Goal: Task Accomplishment & Management: Manage account settings

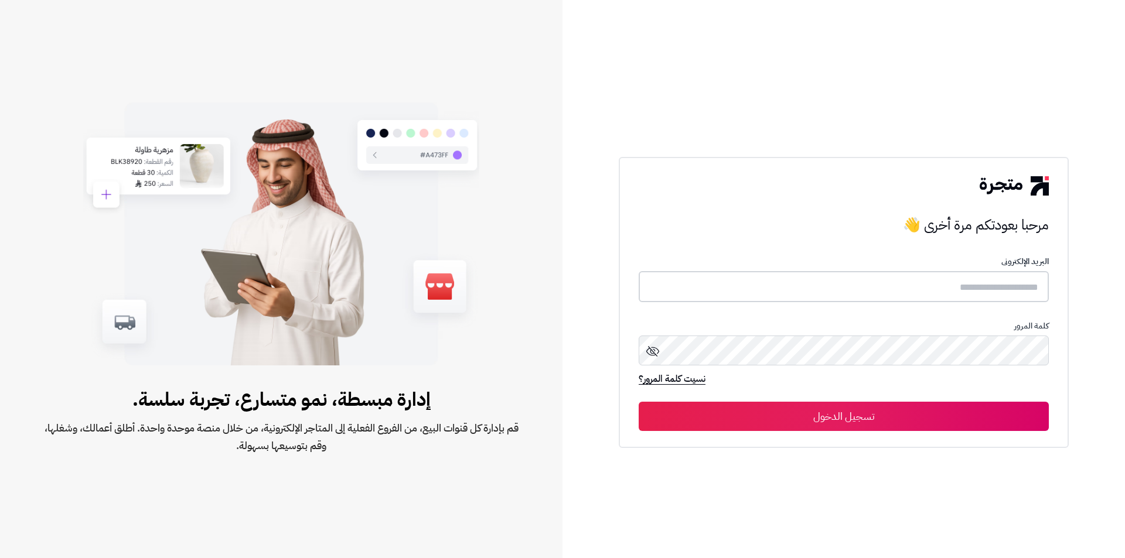
type input "**********"
click at [831, 405] on button "تسجيل الدخول" at bounding box center [844, 415] width 410 height 29
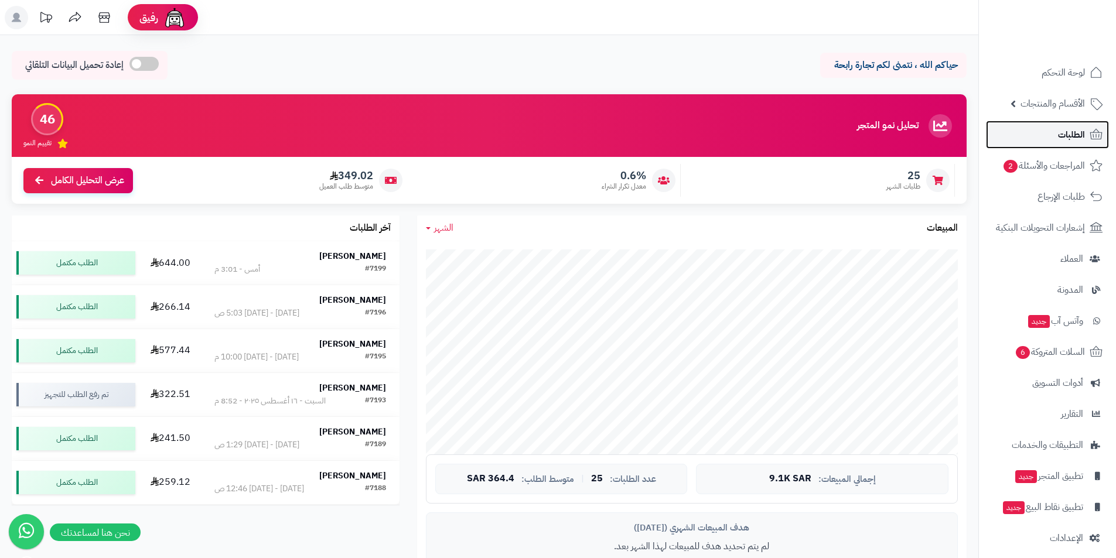
click at [1073, 135] on span "الطلبات" at bounding box center [1071, 135] width 27 height 16
